Goal: Obtain resource: Download file/media

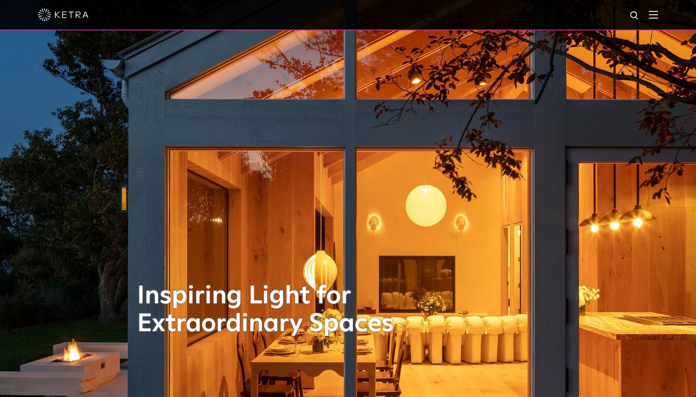
click at [658, 11] on img at bounding box center [653, 15] width 9 height 8
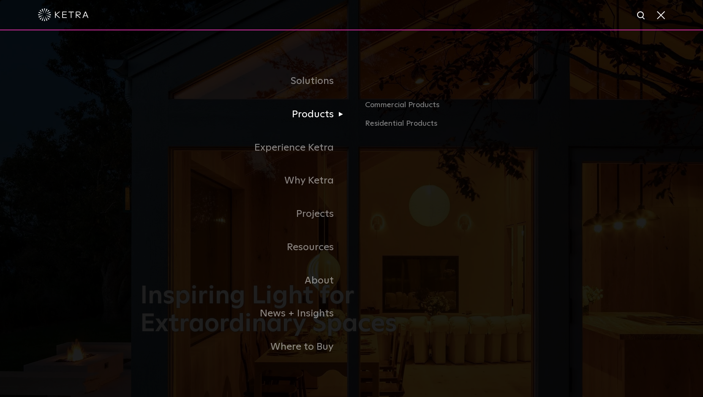
click at [326, 112] on link "Products" at bounding box center [245, 114] width 211 height 33
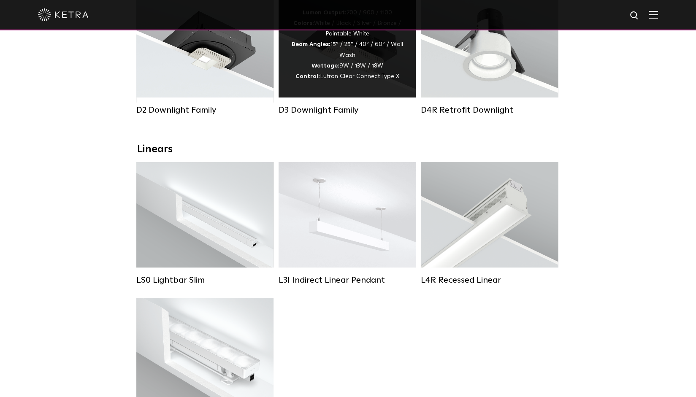
scroll to position [176, 0]
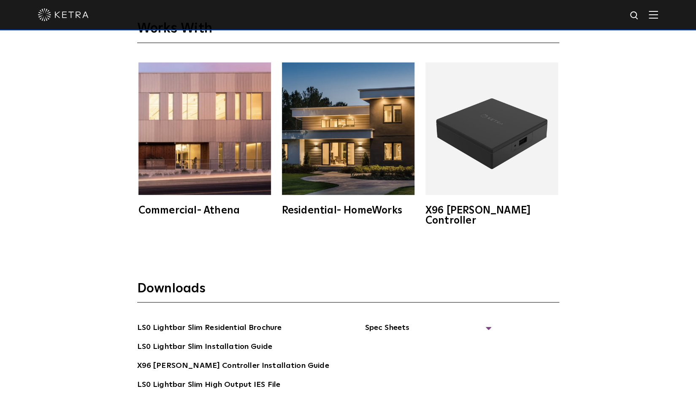
scroll to position [1544, 0]
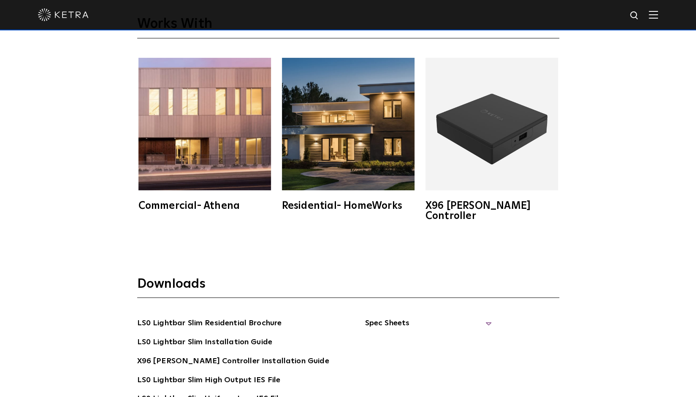
click at [375, 318] on span "Spec Sheets" at bounding box center [428, 327] width 127 height 19
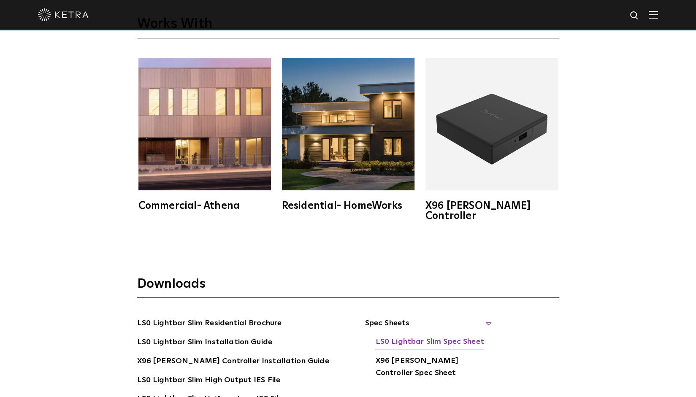
click at [432, 336] on link "LS0 Lightbar Slim Spec Sheet" at bounding box center [429, 343] width 109 height 14
